Goal: Task Accomplishment & Management: Use online tool/utility

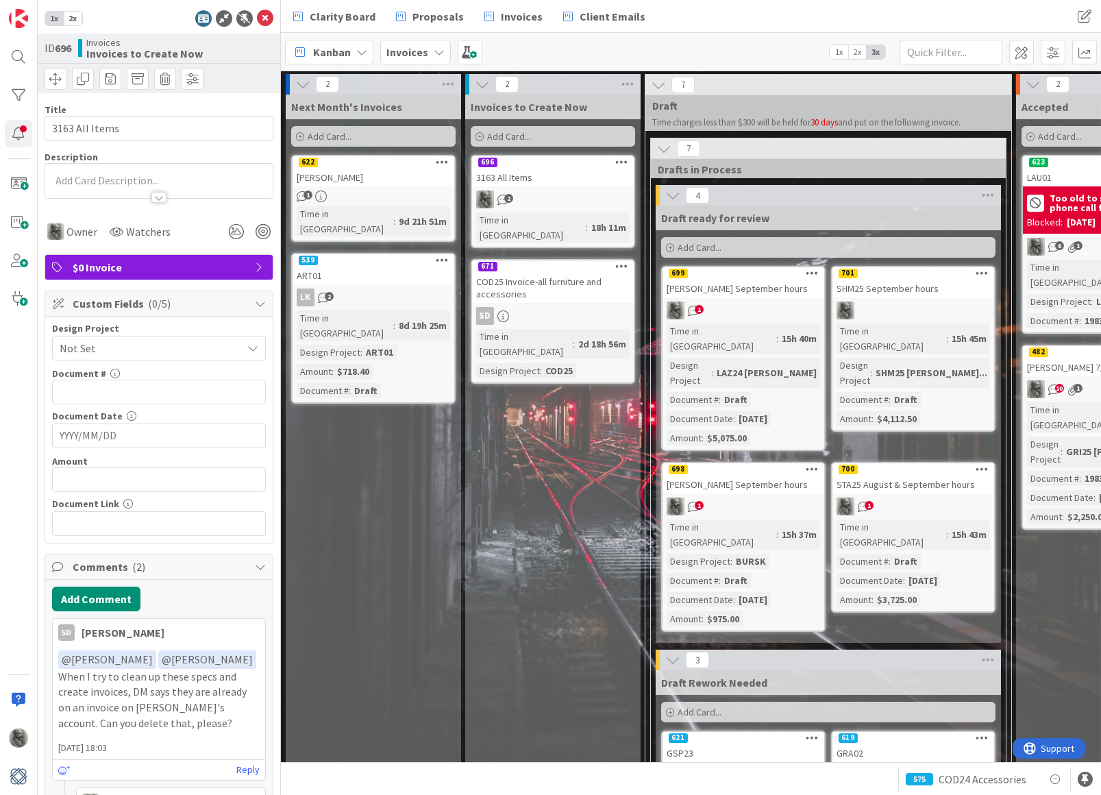
click at [428, 47] on div "Invoices" at bounding box center [415, 52] width 71 height 25
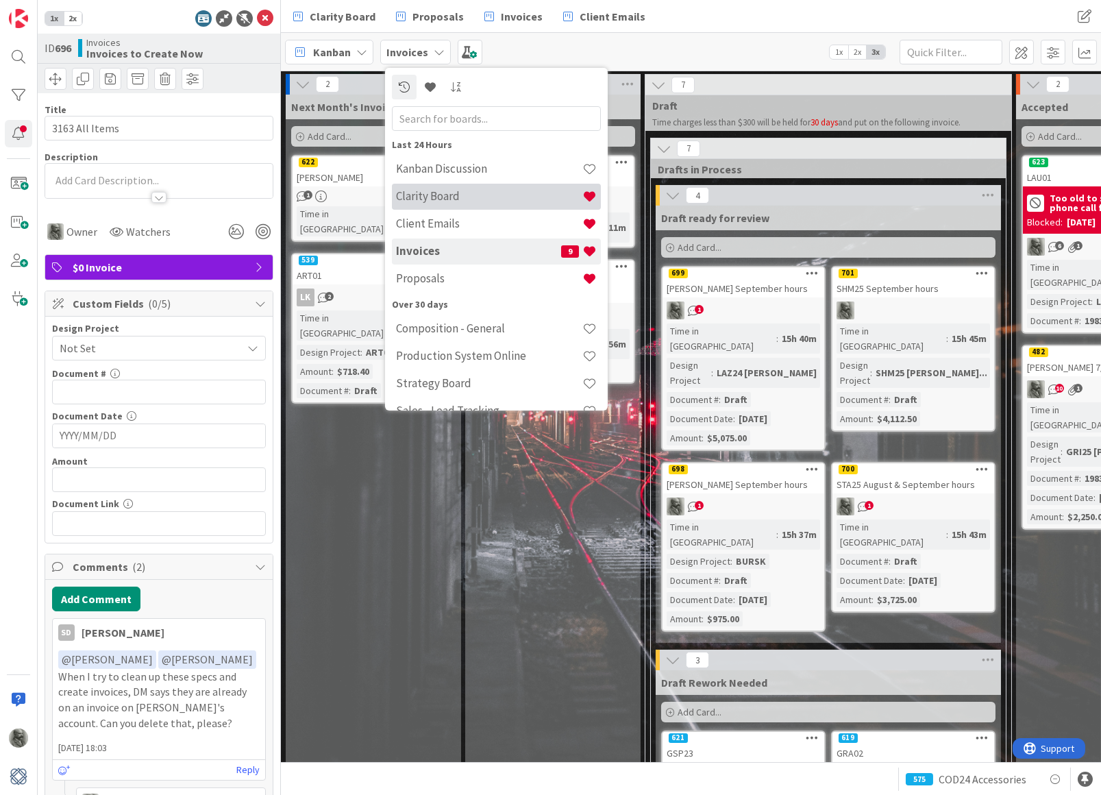
click at [428, 199] on h4 "Clarity Board" at bounding box center [489, 196] width 186 height 14
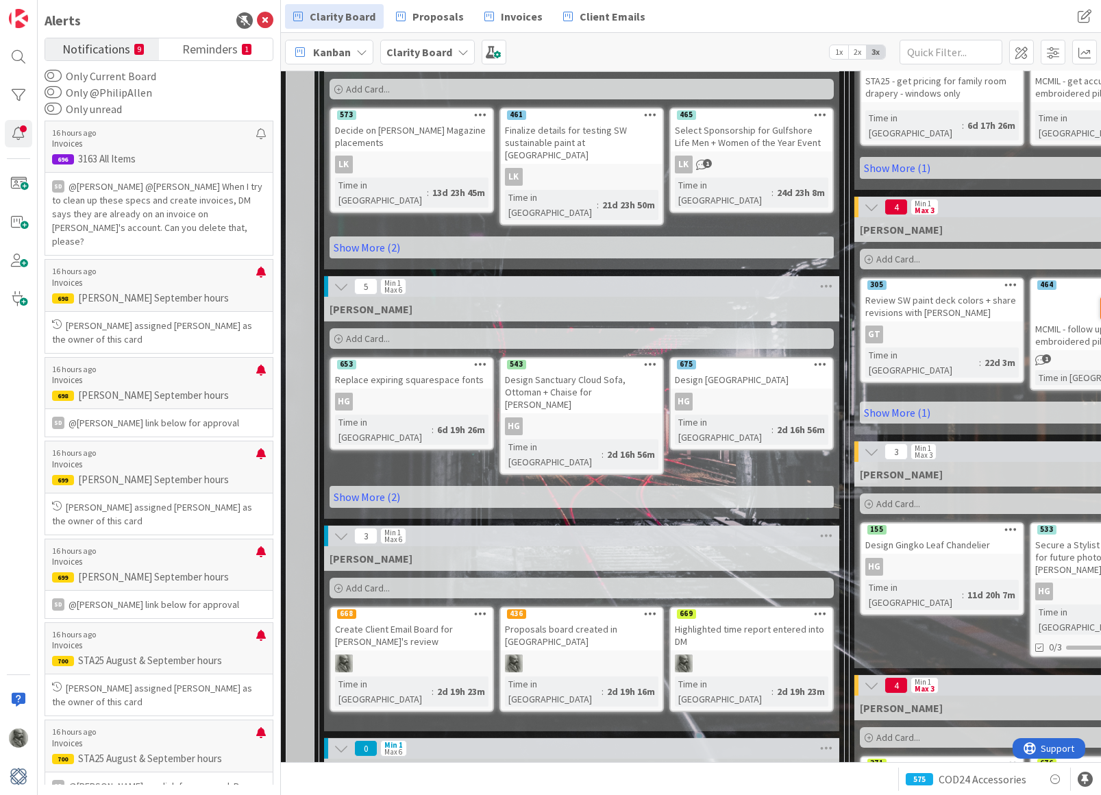
scroll to position [392, 0]
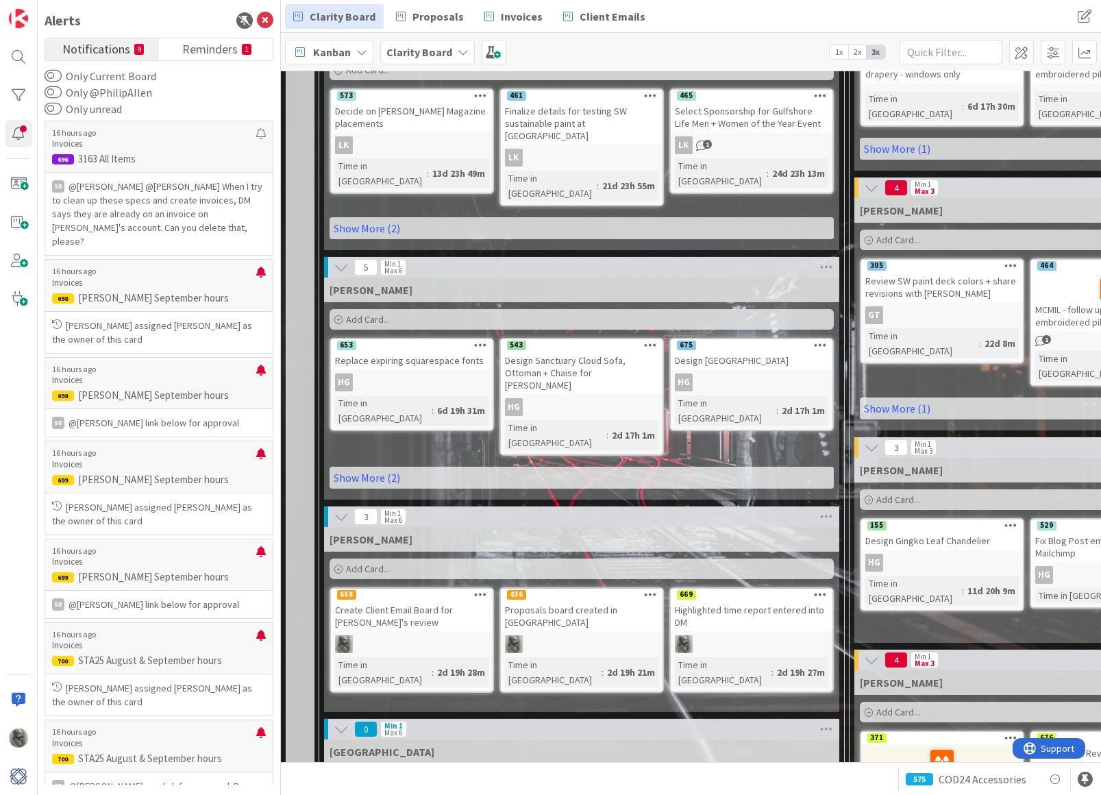
click at [358, 563] on span "Add Card..." at bounding box center [368, 569] width 44 height 12
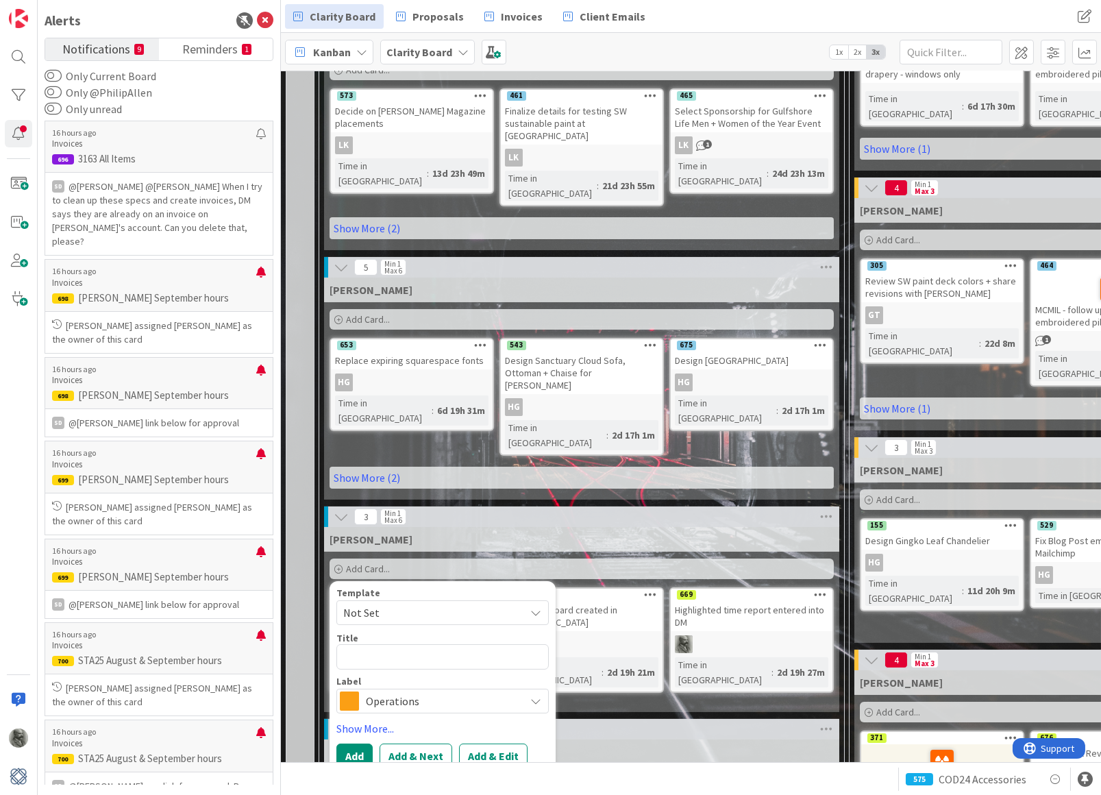
type textarea "x"
type textarea "C"
type textarea "x"
type textarea "Cr"
type textarea "x"
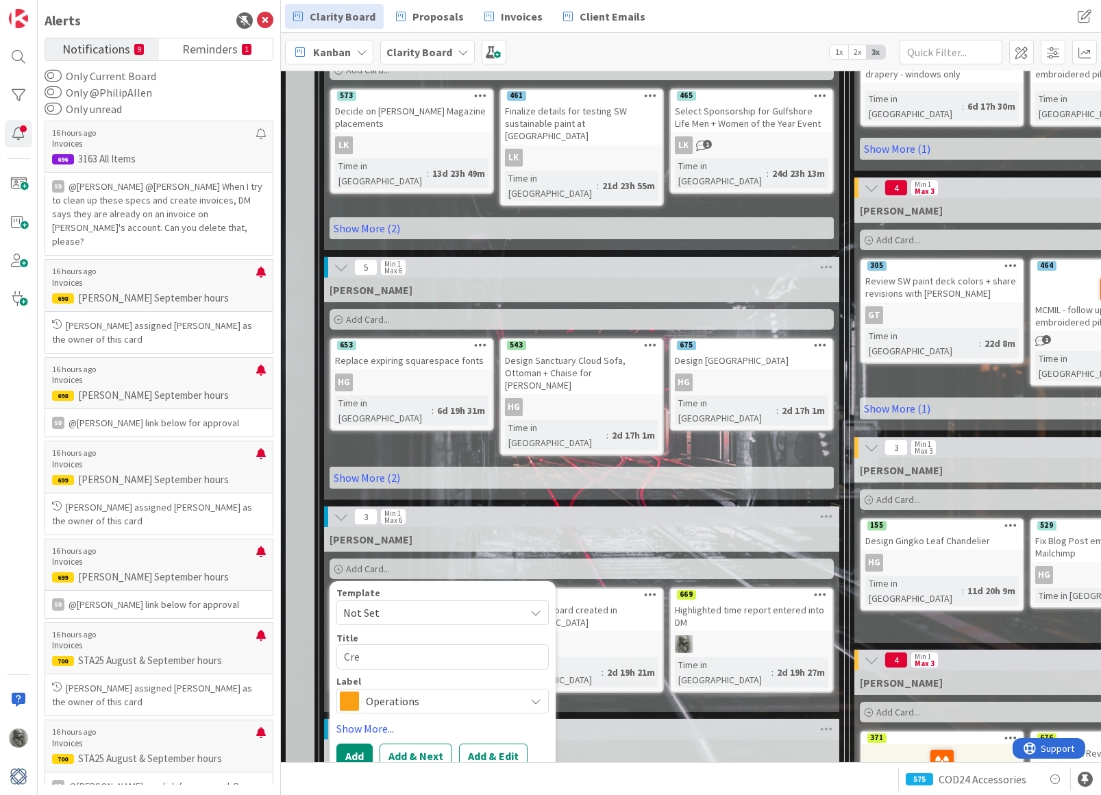
type textarea "Crea"
type textarea "x"
type textarea "Creat"
type textarea "x"
type textarea "Create"
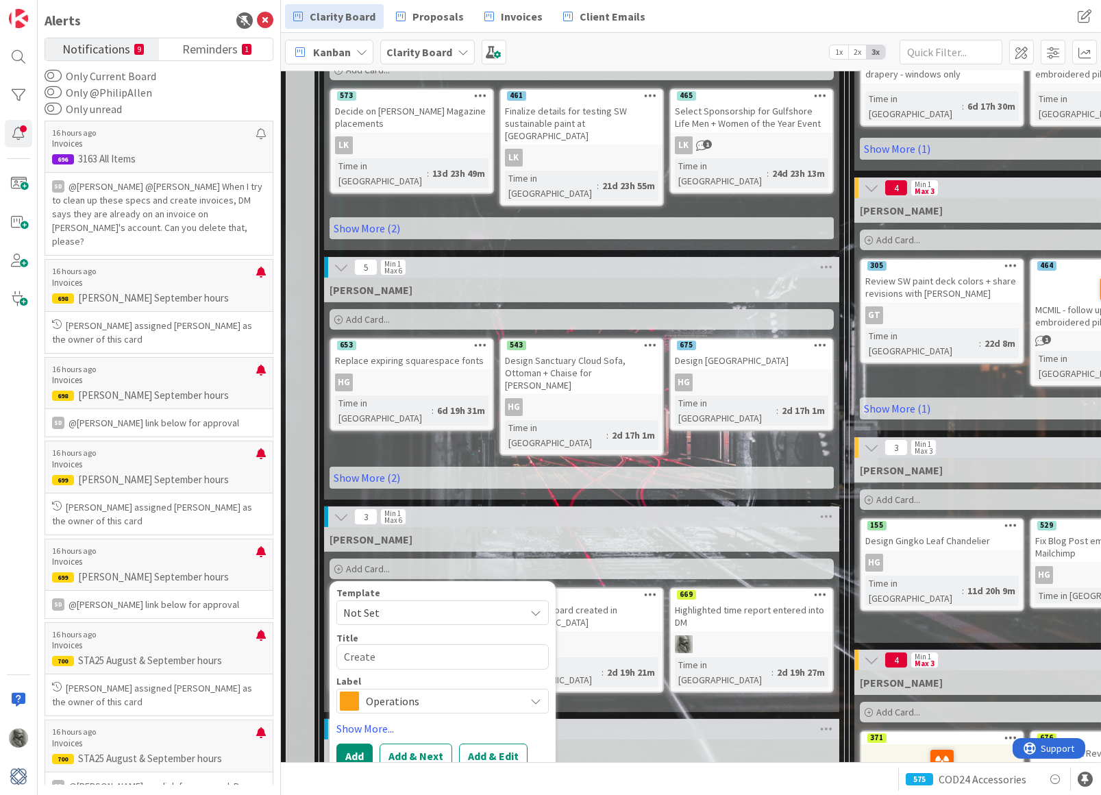
type textarea "x"
type textarea "Create"
type textarea "x"
type textarea "Create a"
type textarea "x"
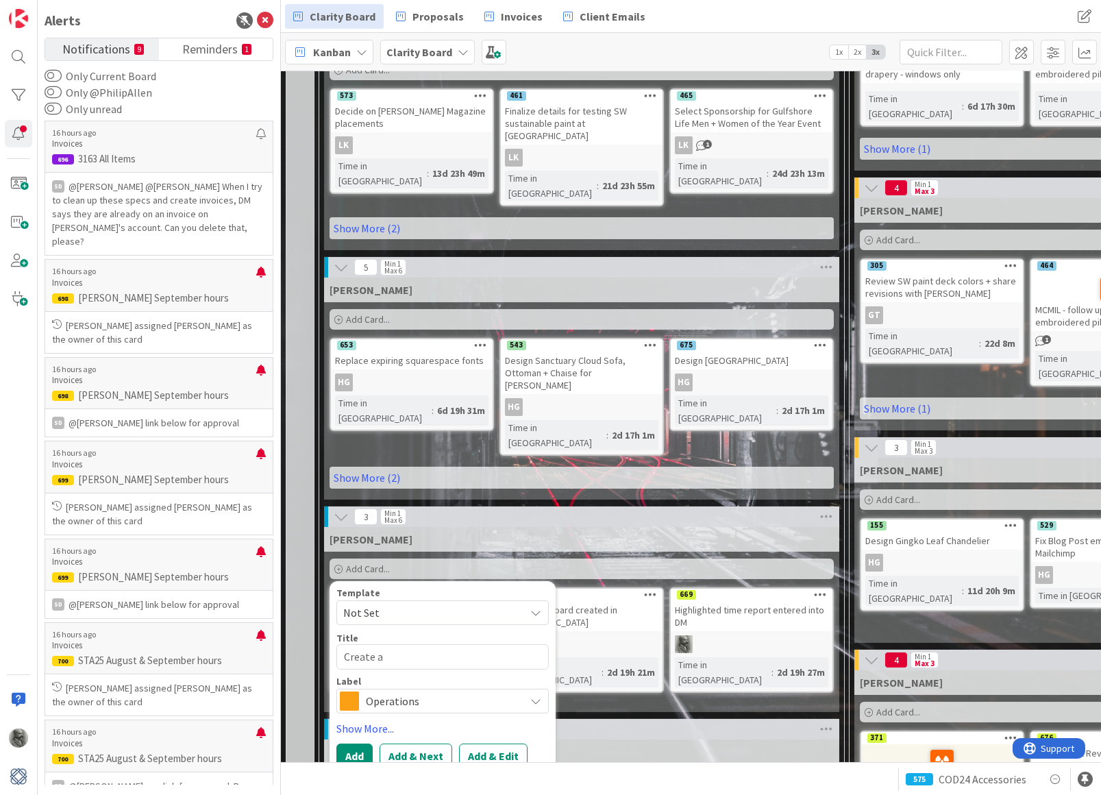
type textarea "Create a"
type textarea "x"
type textarea "Create a s"
type textarea "x"
type textarea "Create a sp"
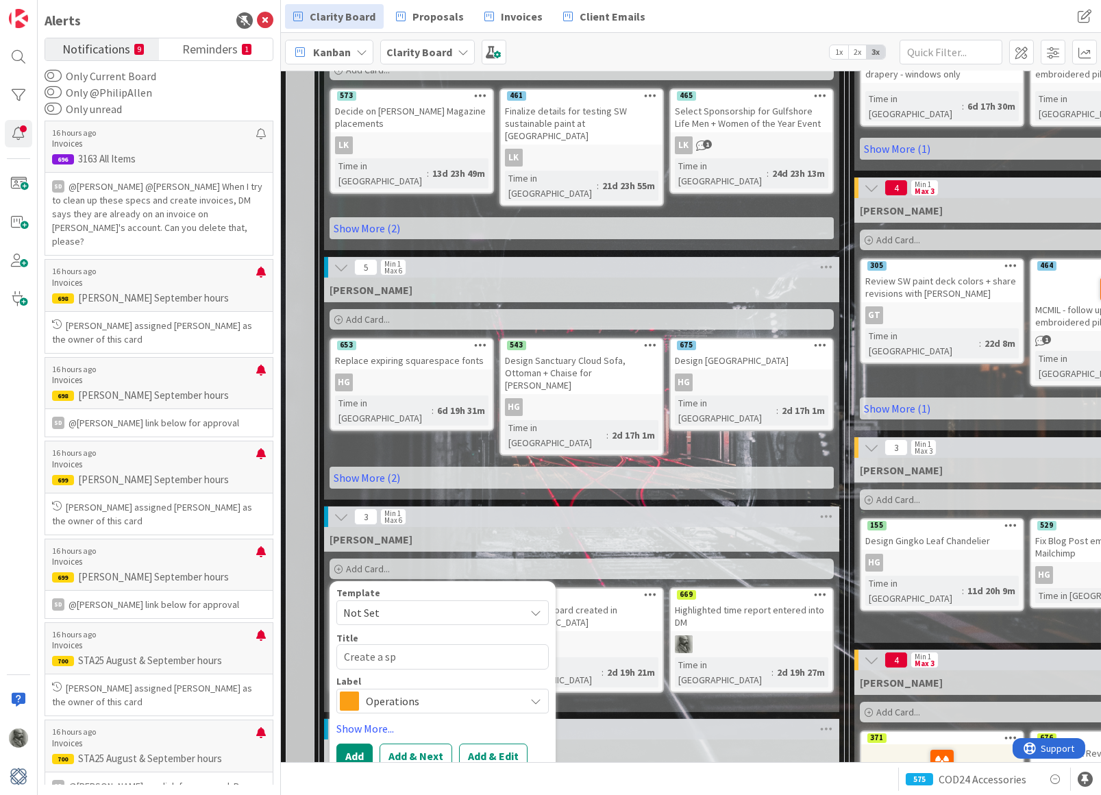
type textarea "x"
type textarea "Create a spo"
type textarea "x"
type textarea "Create a spot"
type textarea "x"
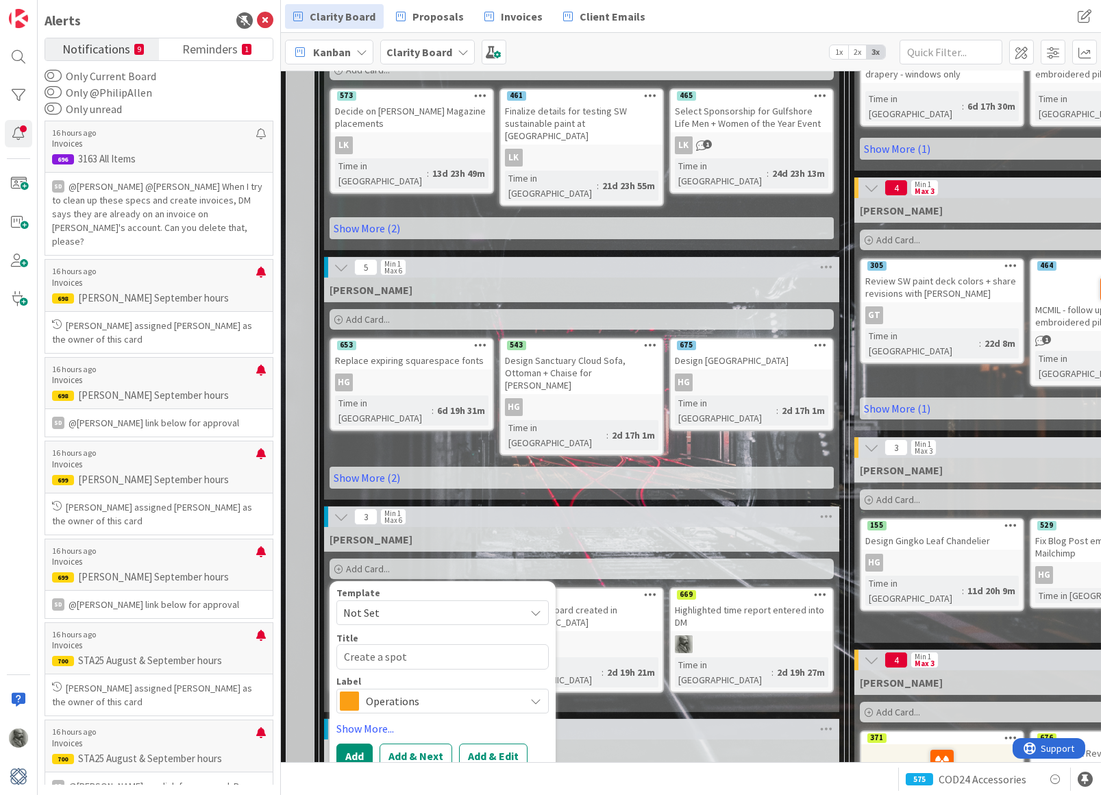
type textarea "Create a spot"
type textarea "x"
type textarea "Create a spot f"
type textarea "x"
type textarea "Create a spot for"
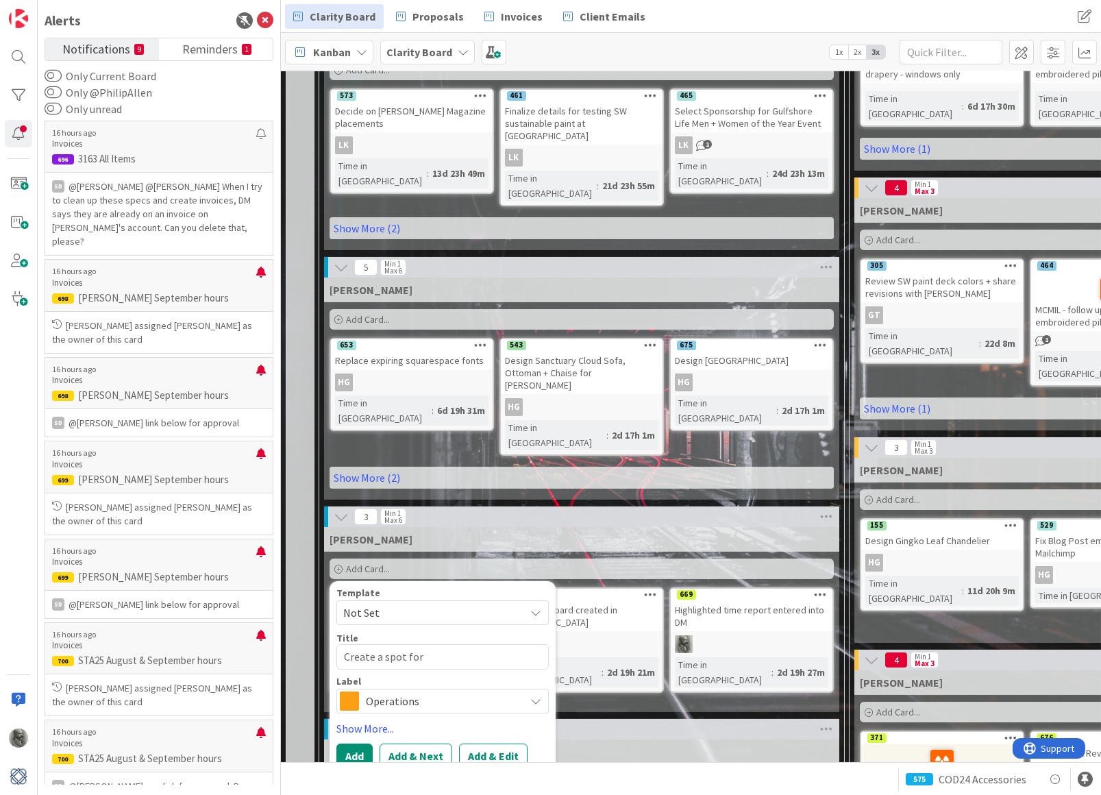
type textarea "x"
type textarea "Create a spot for"
type textarea "x"
type textarea "Create a spot for d"
type textarea "x"
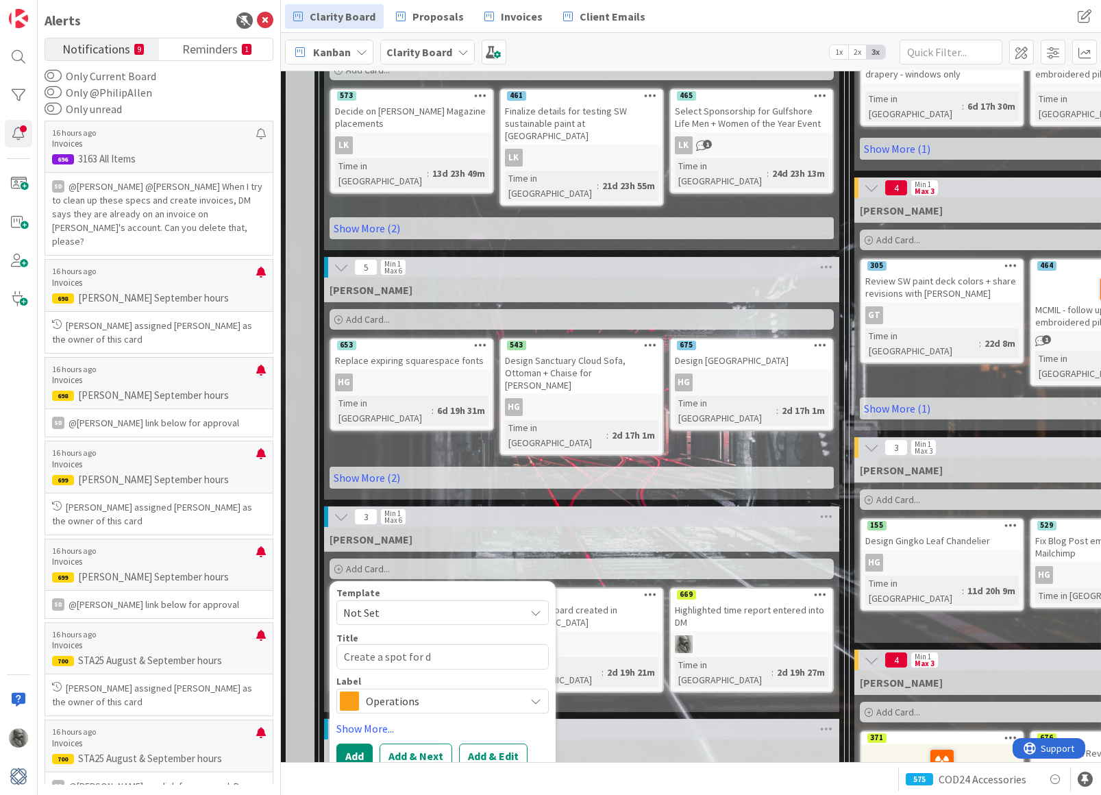
type textarea "Create a spot for de"
type textarea "x"
type textarea "Create a spot for dea"
type textarea "x"
type textarea "Create a spot for dead"
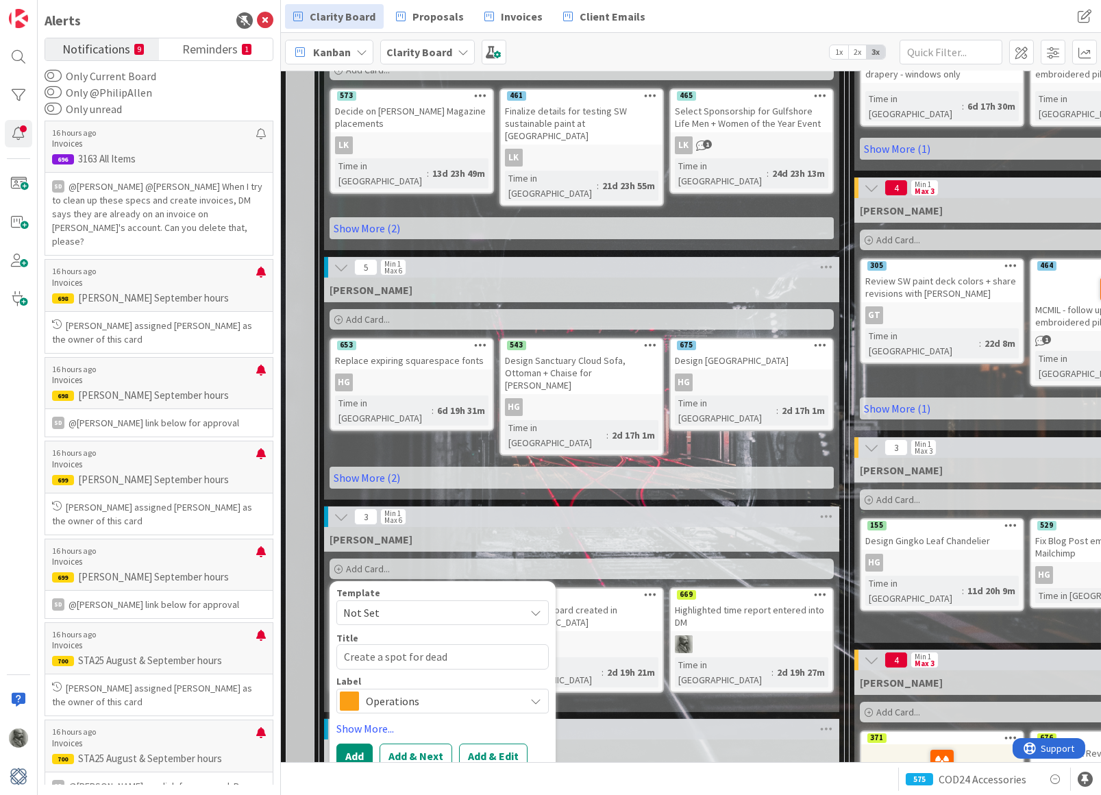
type textarea "x"
type textarea "Create a spot for dead p"
type textarea "x"
type textarea "Create a spot for dead po"
type textarea "x"
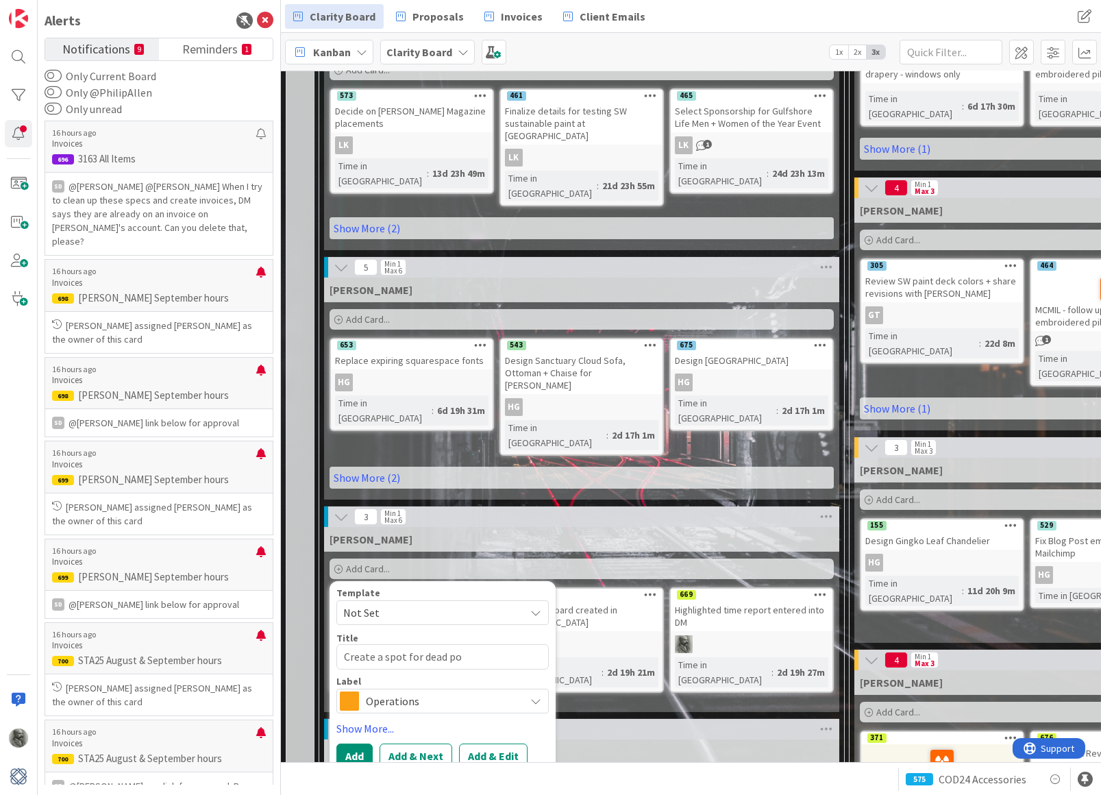
type textarea "Create a spot for dead por"
type textarea "x"
type textarea "Create a spot for dead po"
type textarea "x"
type textarea "Create a spot for dead p"
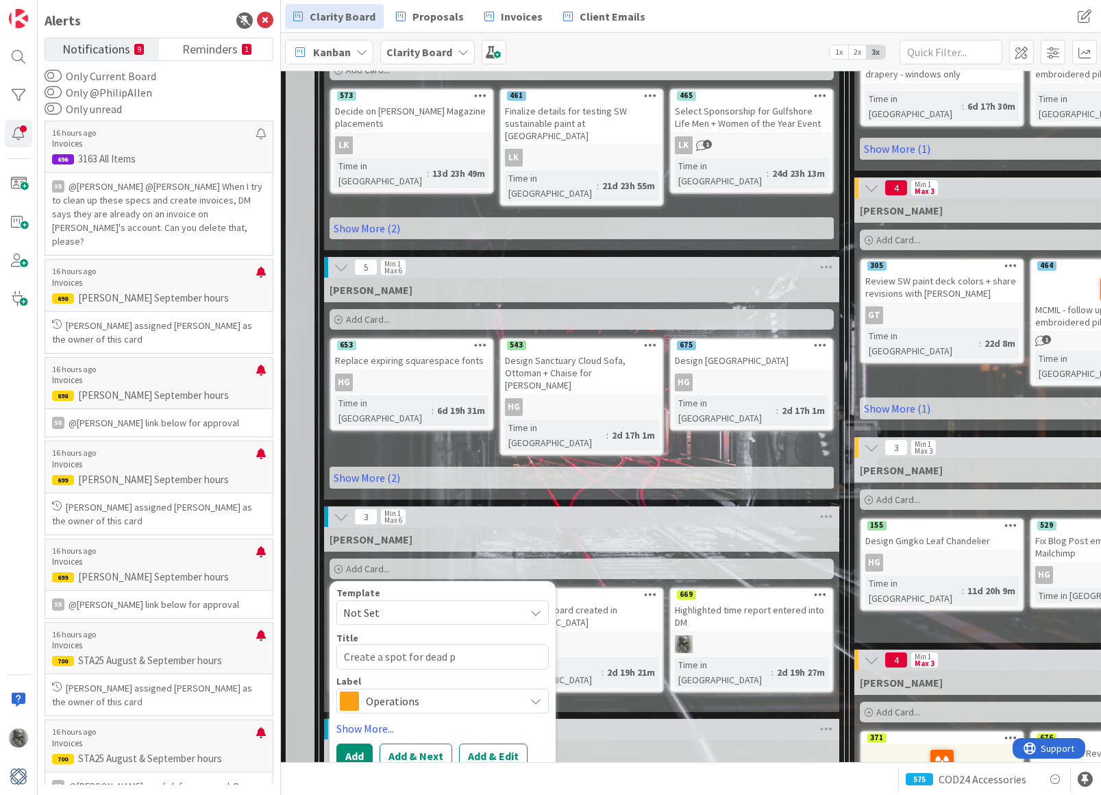
type textarea "x"
type textarea "Create a spot for dead pr"
type textarea "x"
type textarea "Create a spot for dead pro"
type textarea "x"
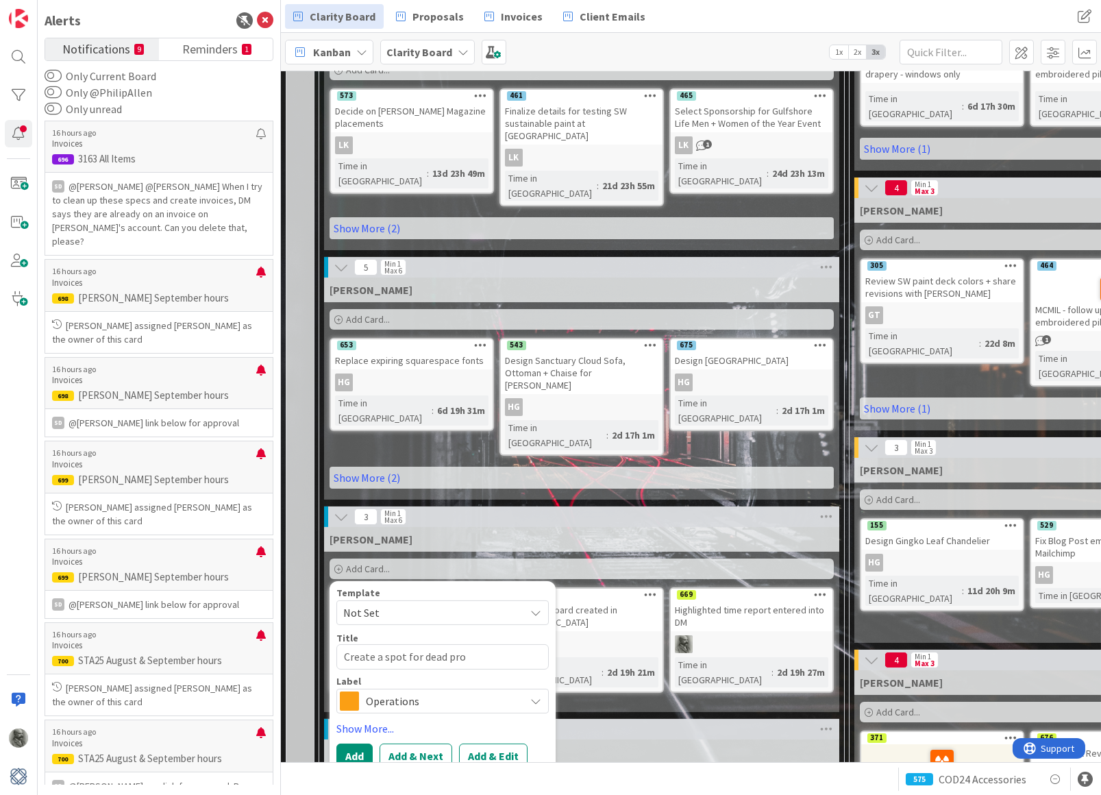
type textarea "Create a spot for dead prop"
type textarea "x"
type textarea "Create a spot for dead propo"
type textarea "x"
type textarea "Create a spot for dead propos"
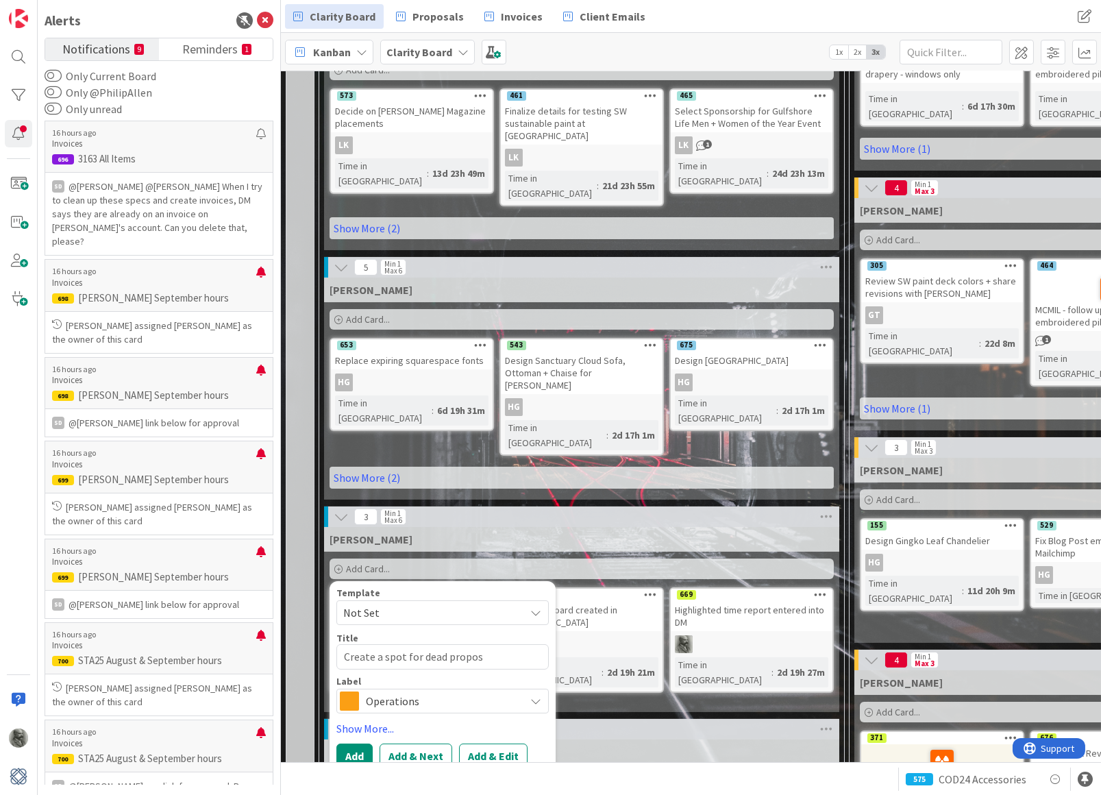
type textarea "x"
type textarea "Create a spot for dead proposa"
type textarea "x"
type textarea "Create a spot for dead proposal"
type textarea "x"
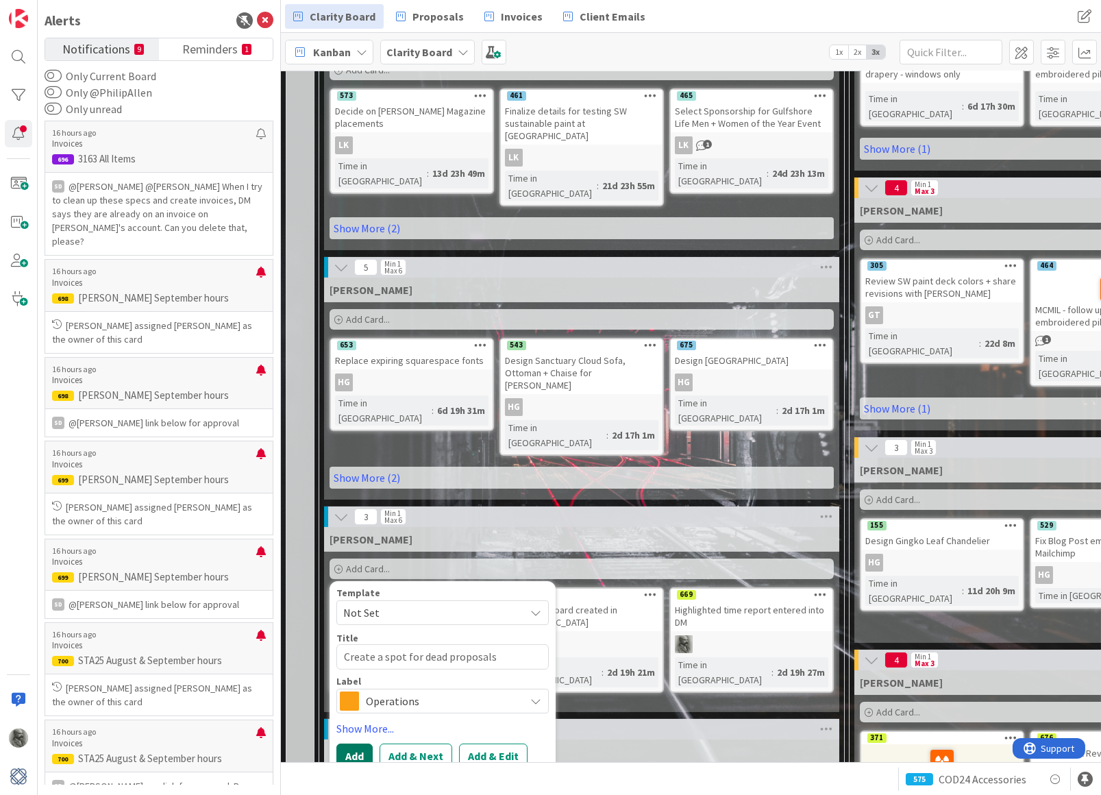
type textarea "Create a spot for dead proposals"
click at [350, 744] on button "Add" at bounding box center [355, 756] width 36 height 25
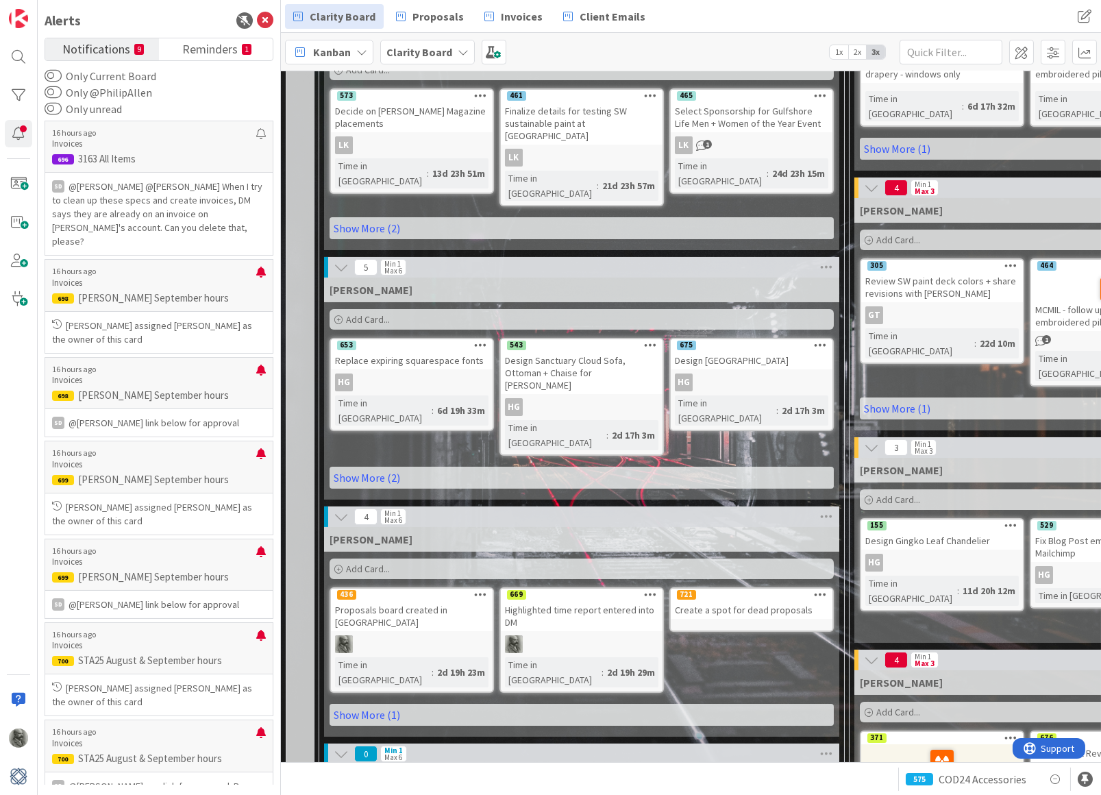
click at [825, 589] on icon at bounding box center [820, 594] width 13 height 10
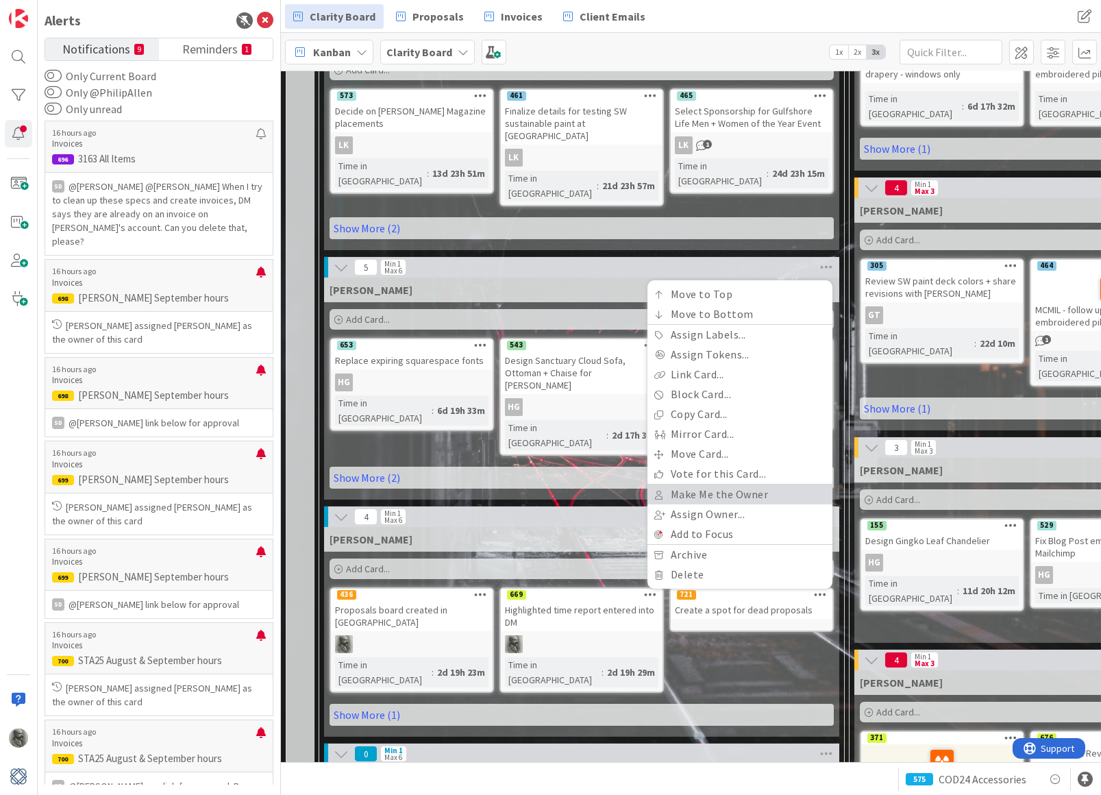
click at [736, 485] on link "Make Me the Owner" at bounding box center [740, 495] width 185 height 20
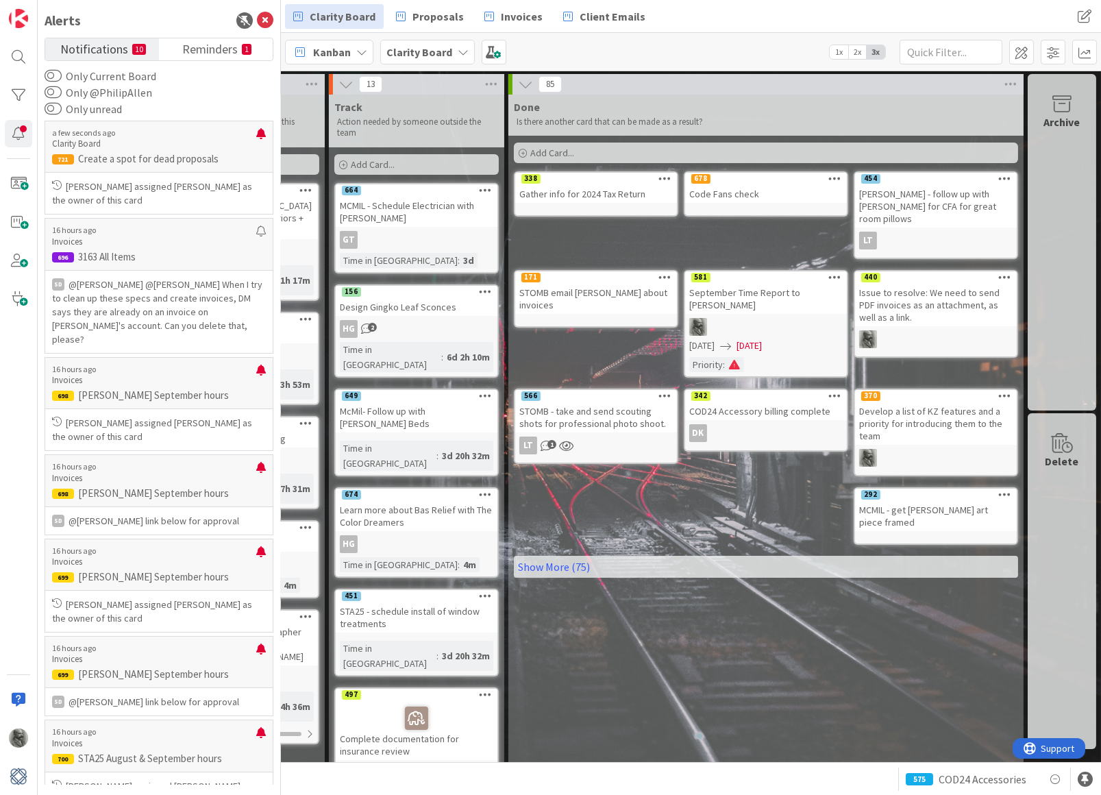
scroll to position [0, 1231]
click at [559, 556] on link "Show More (75)" at bounding box center [766, 567] width 504 height 22
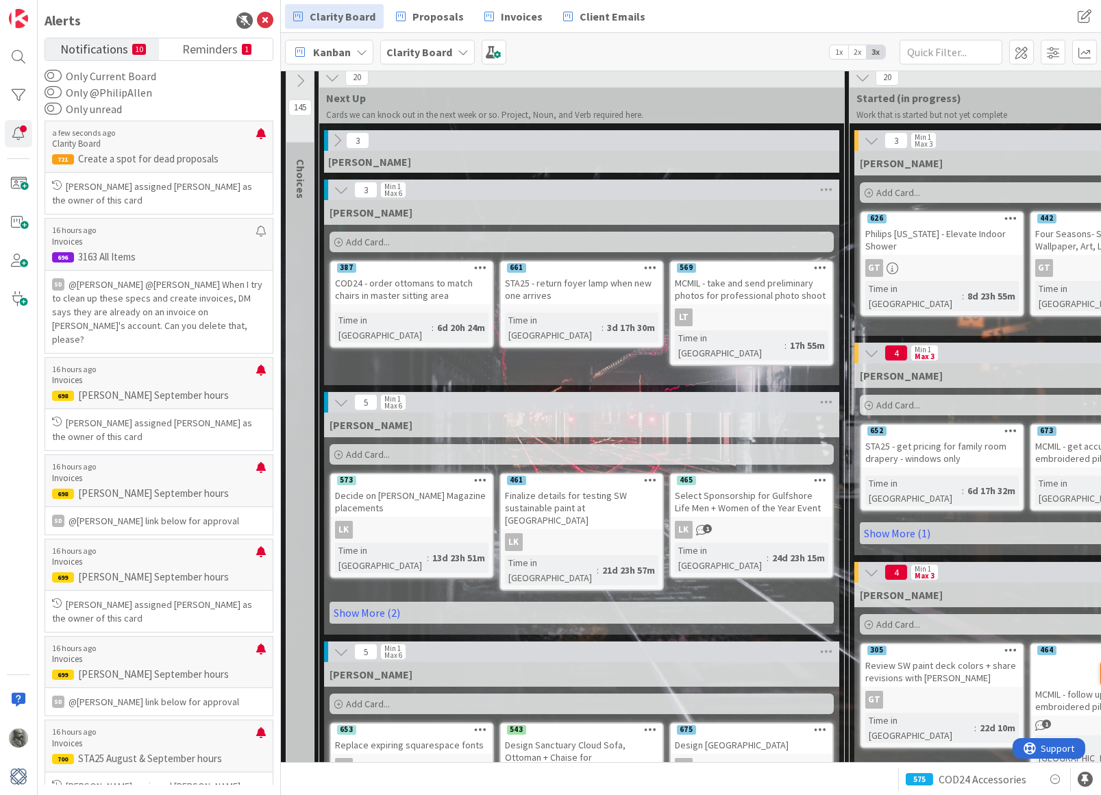
scroll to position [8, 0]
